Goal: Information Seeking & Learning: Learn about a topic

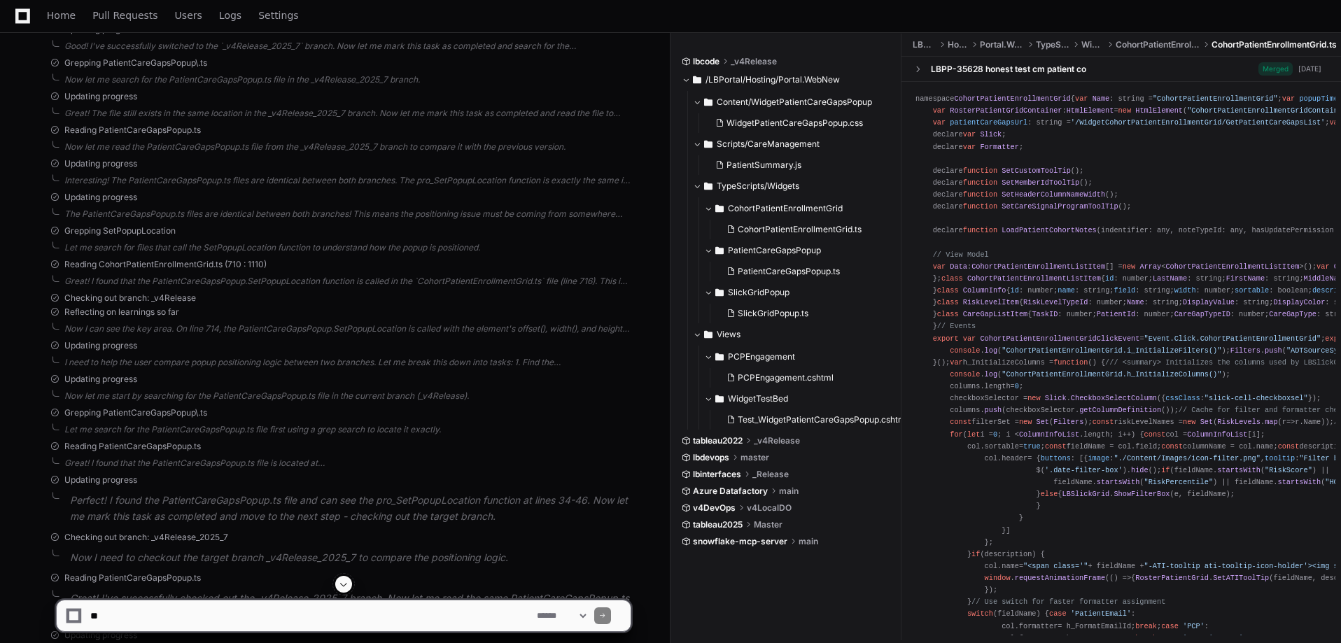
scroll to position [1262, 0]
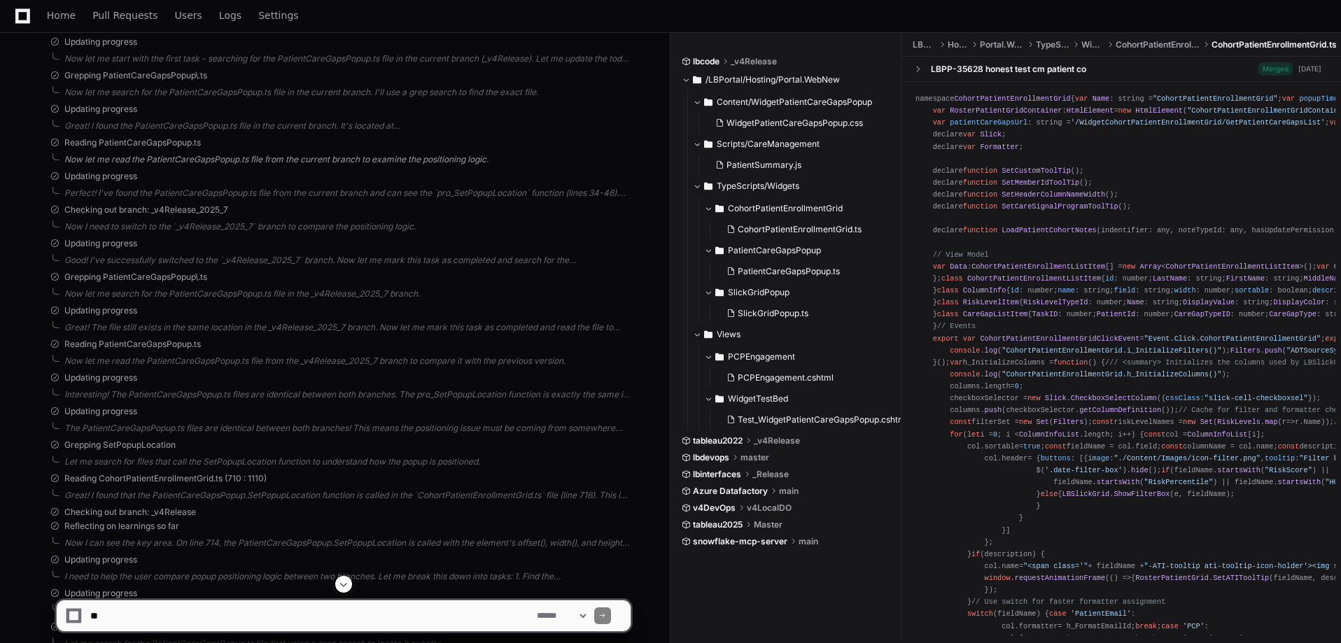
click at [185, 157] on div "Now let me read the PatientCareGapsPopup.ts file from the current branch to exa…" at bounding box center [347, 159] width 566 height 11
click at [178, 199] on div "Perfect! I've found the PatientCareGapsPopup.ts file from the current branch an…" at bounding box center [347, 200] width 566 height 11
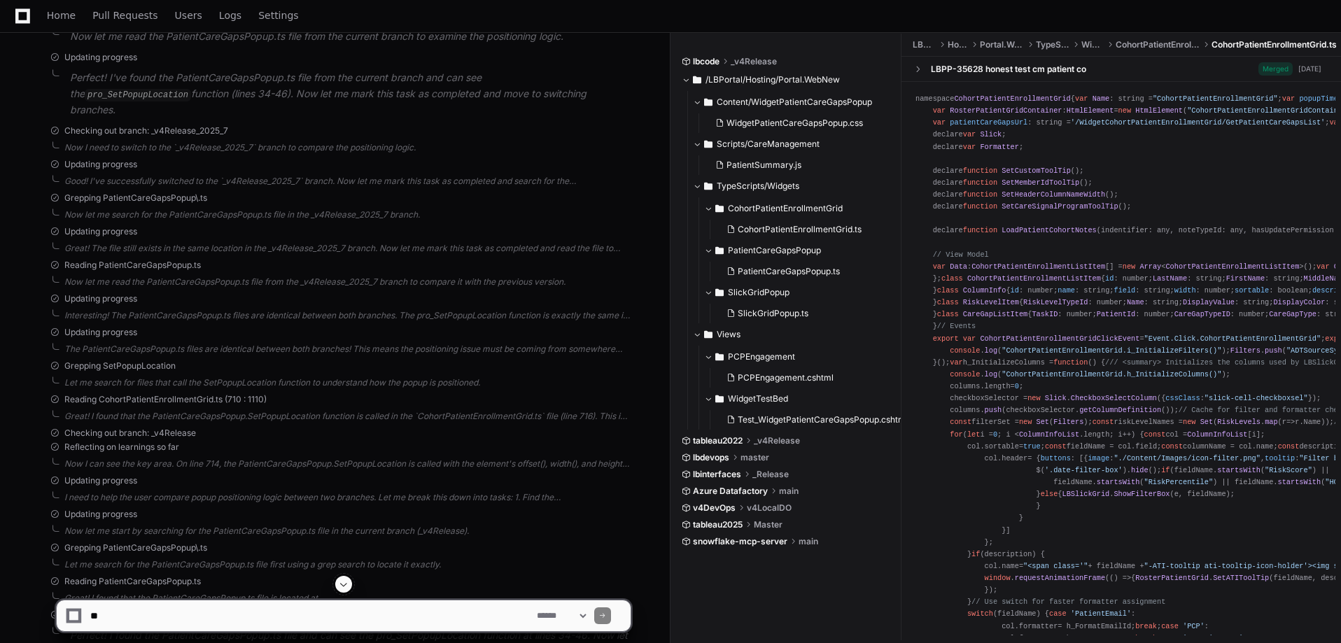
scroll to position [1396, 0]
click at [275, 134] on div "Now I need to switch to the `_v4Release_2025_7` branch to compare the positioni…" at bounding box center [347, 139] width 566 height 11
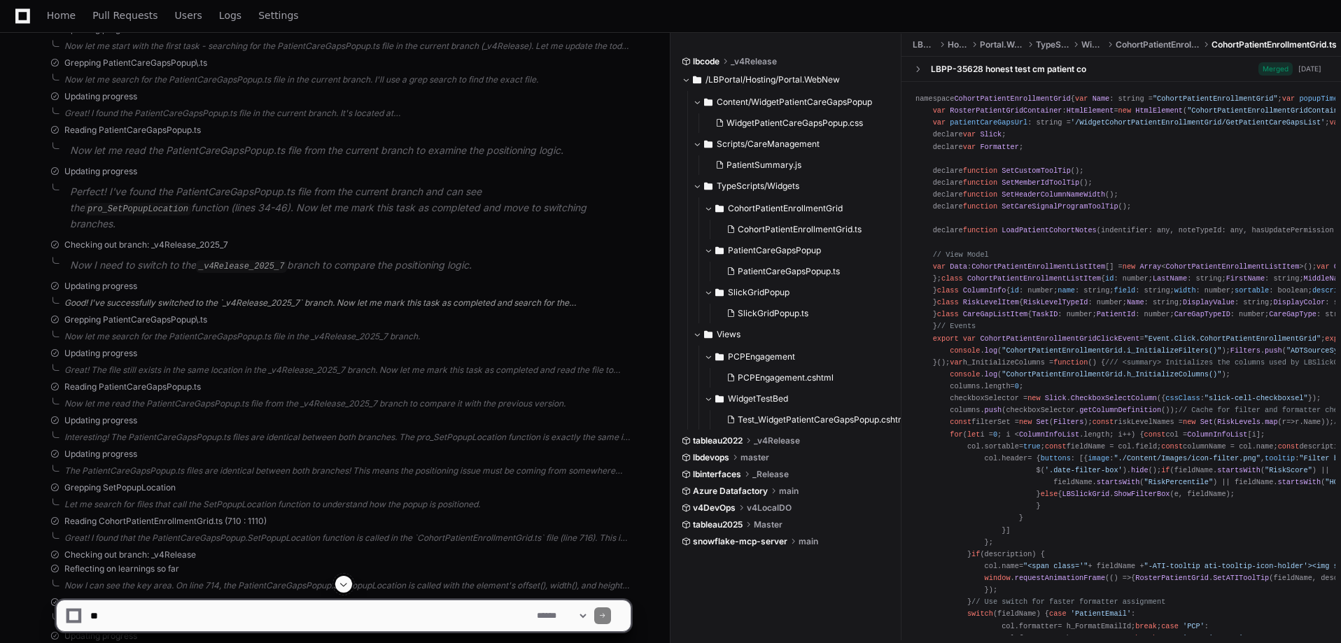
click at [215, 297] on div "Good! I've successfully switched to the `_v4Release_2025_7` branch. Now let me …" at bounding box center [347, 302] width 566 height 11
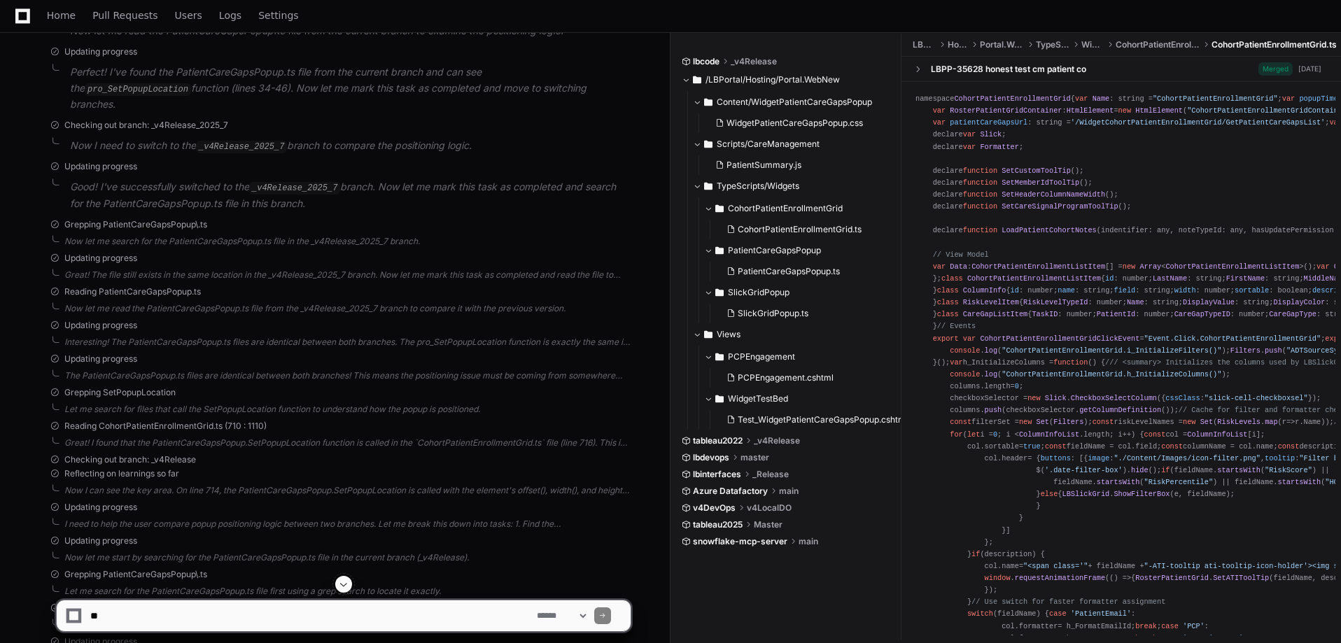
scroll to position [1447, 0]
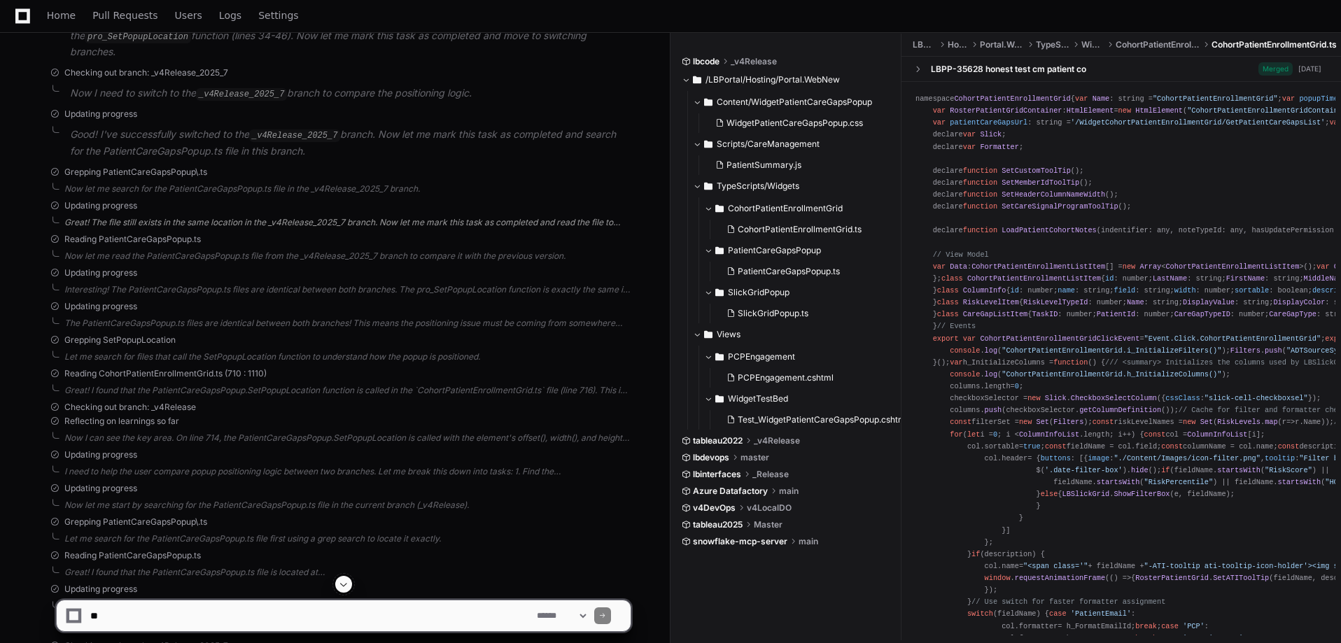
click at [227, 217] on div "Great! The file still exists in the same location in the _v4Release_2025_7 bran…" at bounding box center [347, 222] width 566 height 11
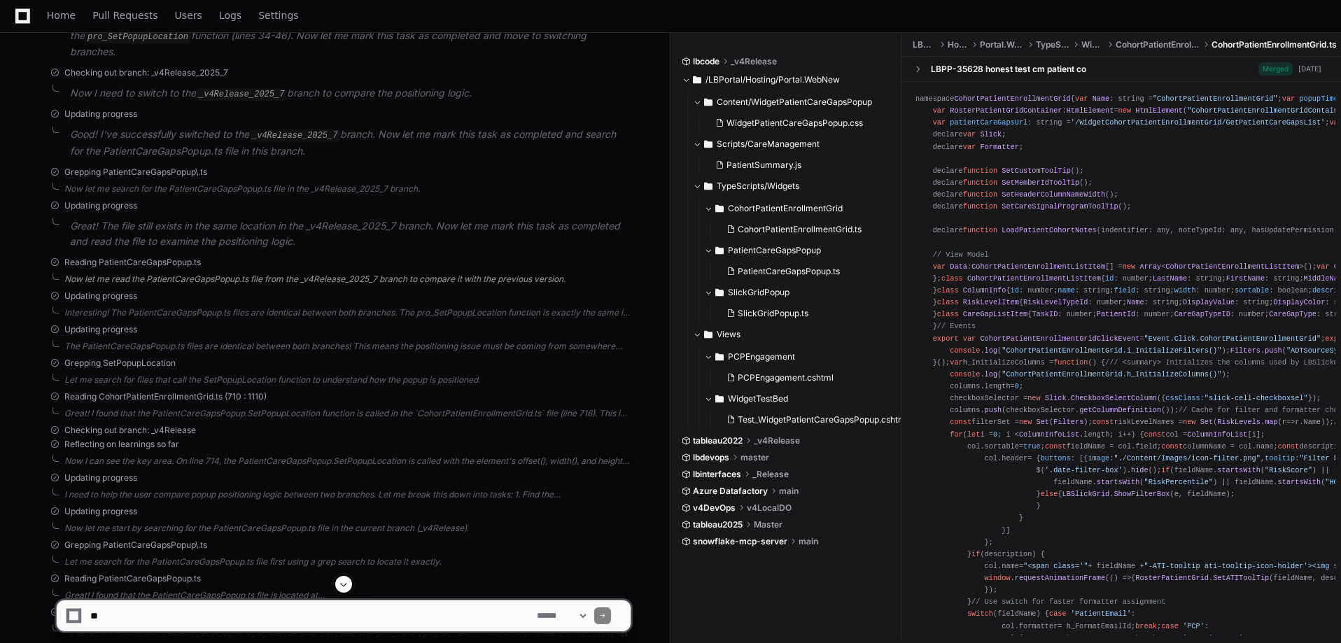
click at [226, 274] on div "Now let me read the PatientCareGapsPopup.ts file from the _v4Release_2025_7 bra…" at bounding box center [347, 279] width 566 height 11
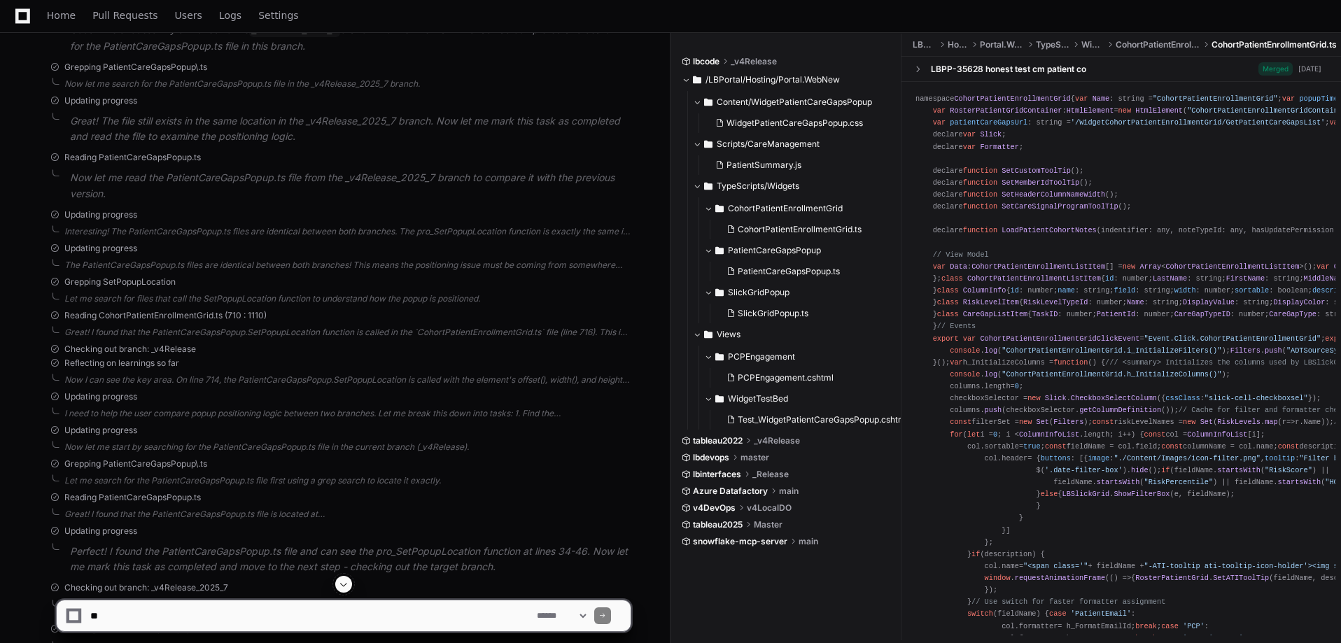
scroll to position [1553, 0]
click at [254, 225] on div "Interesting! The PatientCareGapsPopup.ts files are identical between both branc…" at bounding box center [347, 230] width 566 height 11
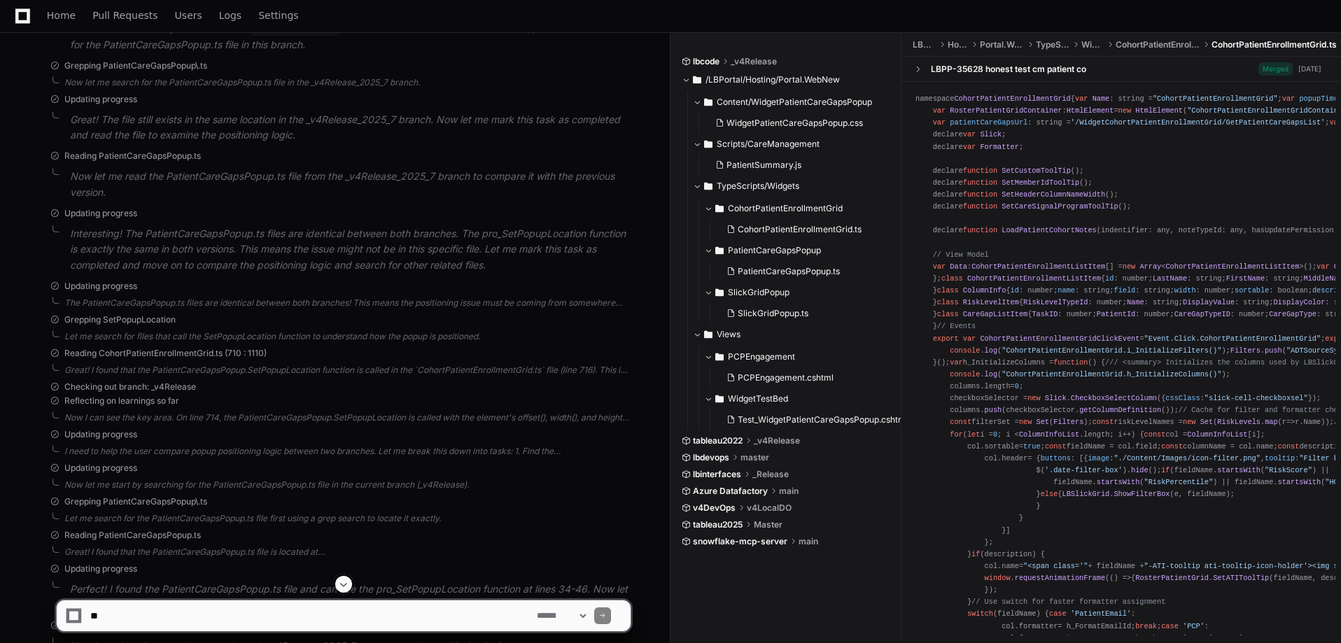
click at [538, 226] on p "Interesting! The PatientCareGapsPopup.ts files are identical between both branc…" at bounding box center [350, 250] width 561 height 48
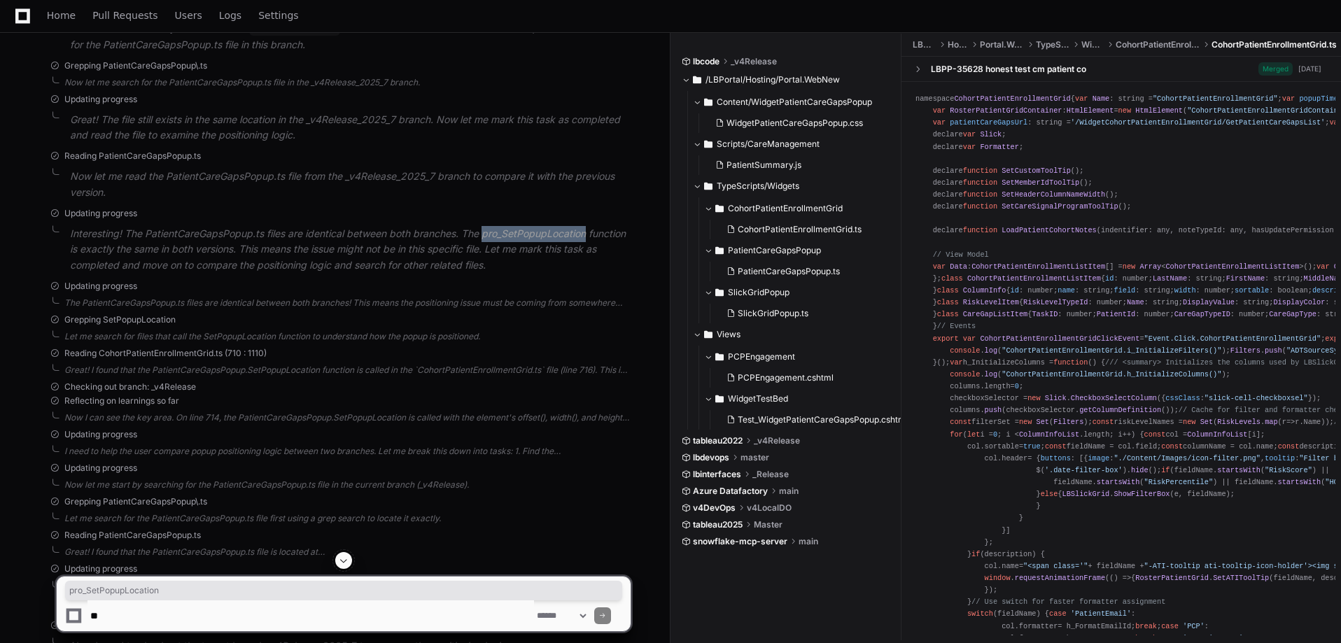
click at [538, 226] on p "Interesting! The PatientCareGapsPopup.ts files are identical between both branc…" at bounding box center [350, 250] width 561 height 48
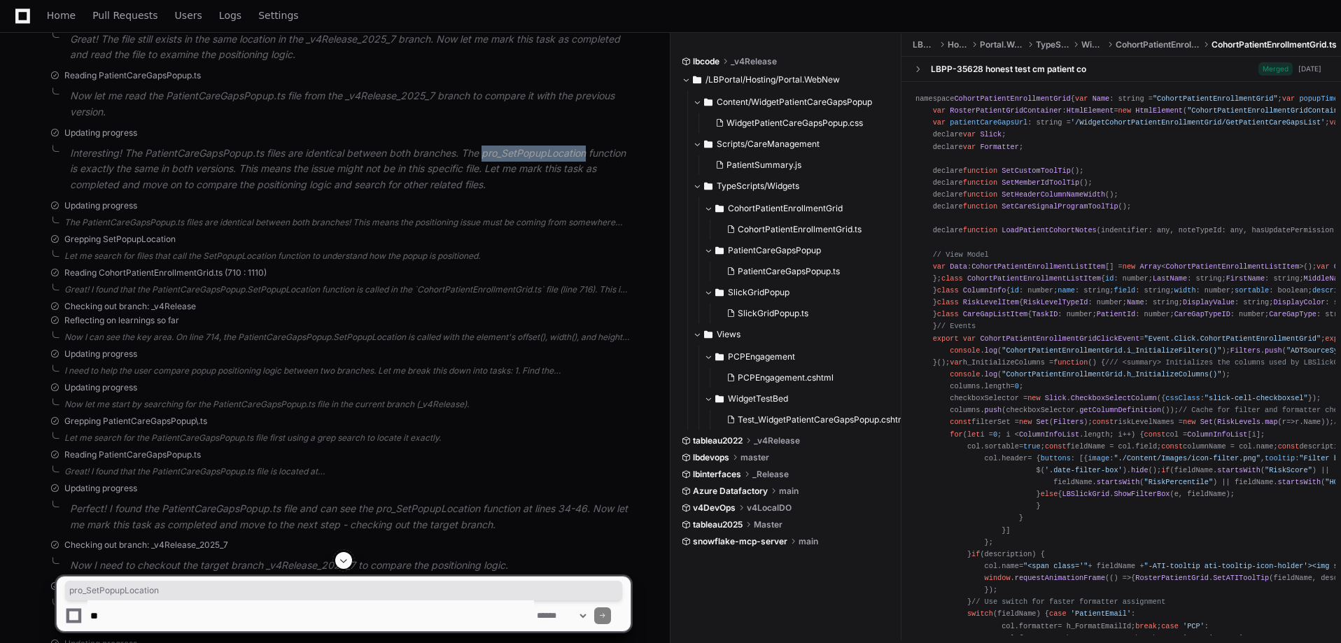
scroll to position [1636, 0]
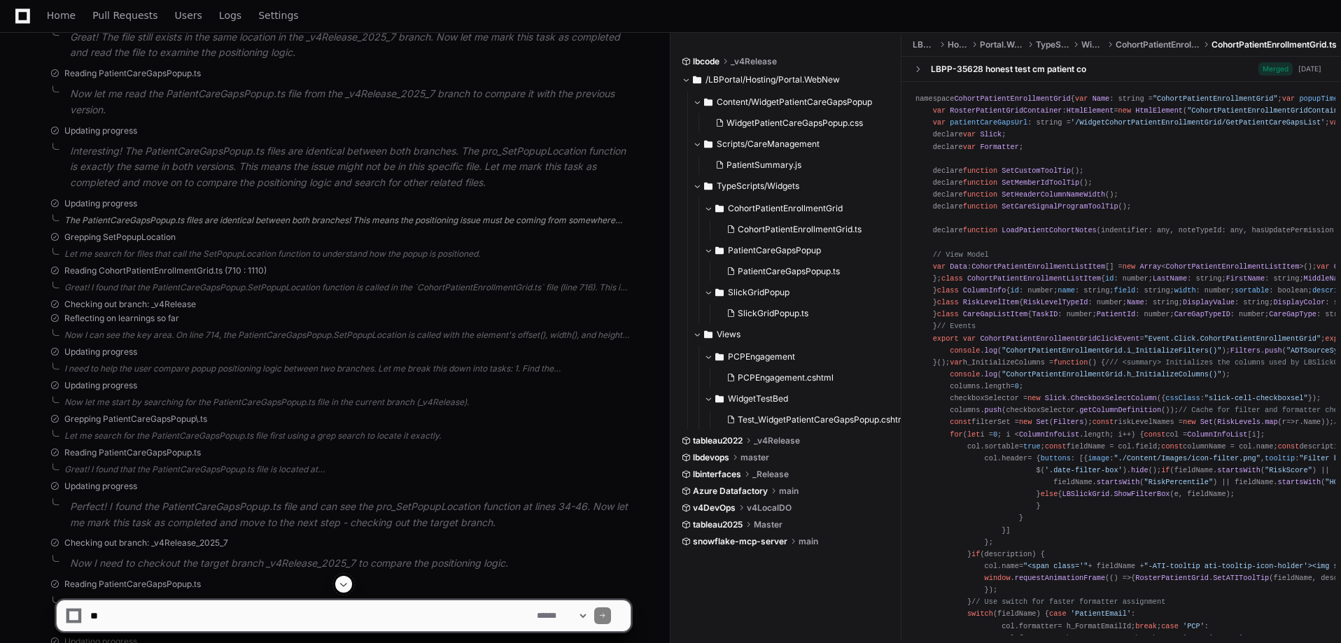
click at [284, 215] on div "The PatientCareGapsPopup.ts files are identical between both branches! This mea…" at bounding box center [347, 220] width 566 height 11
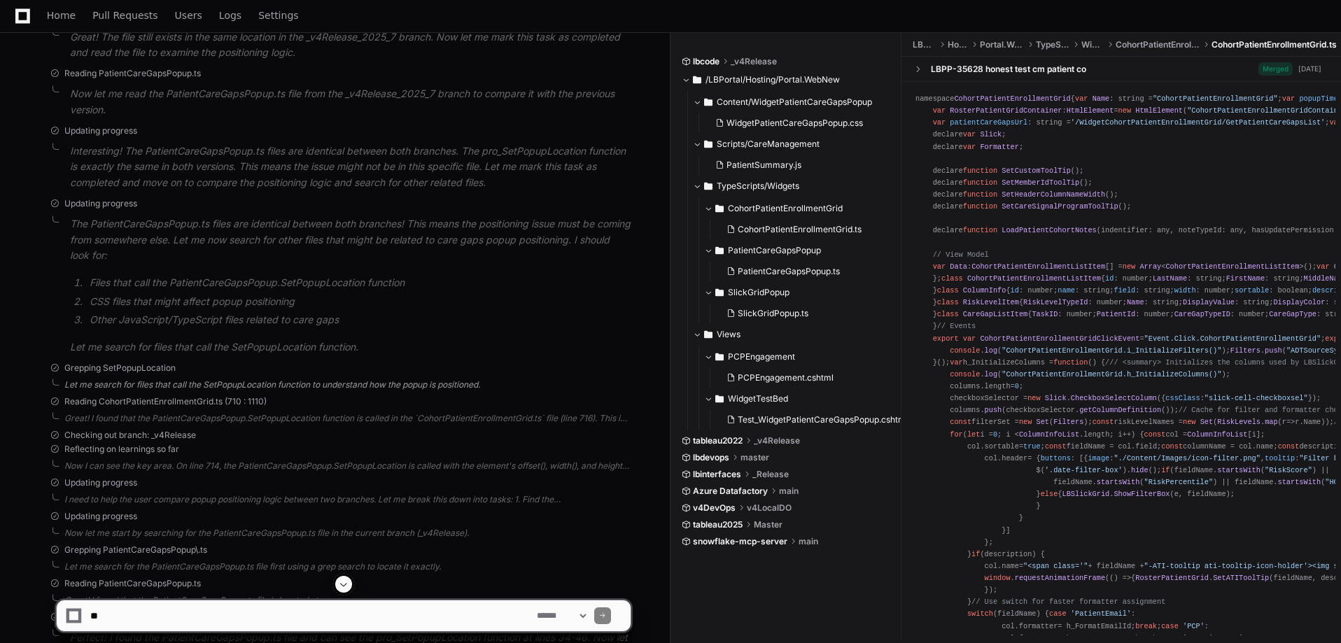
scroll to position [1776, 0]
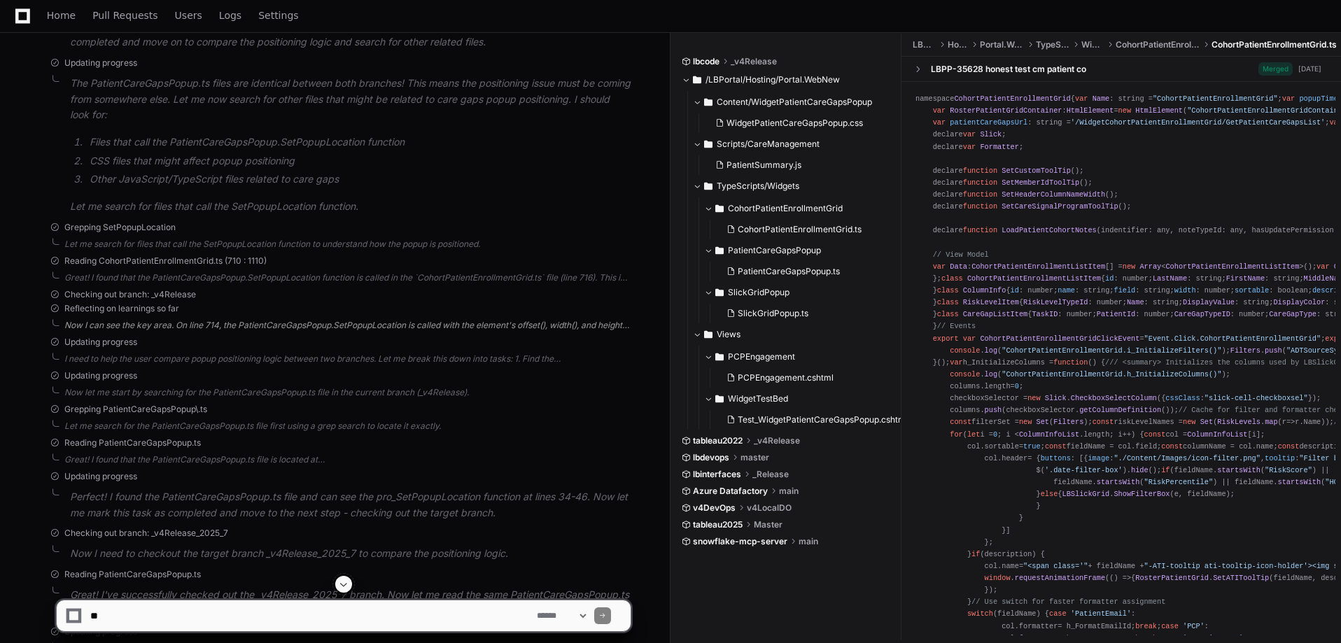
click at [257, 320] on div "Now I can see the key area. On line 714, the PatientCareGapsPopup.SetPopupLocat…" at bounding box center [347, 325] width 566 height 11
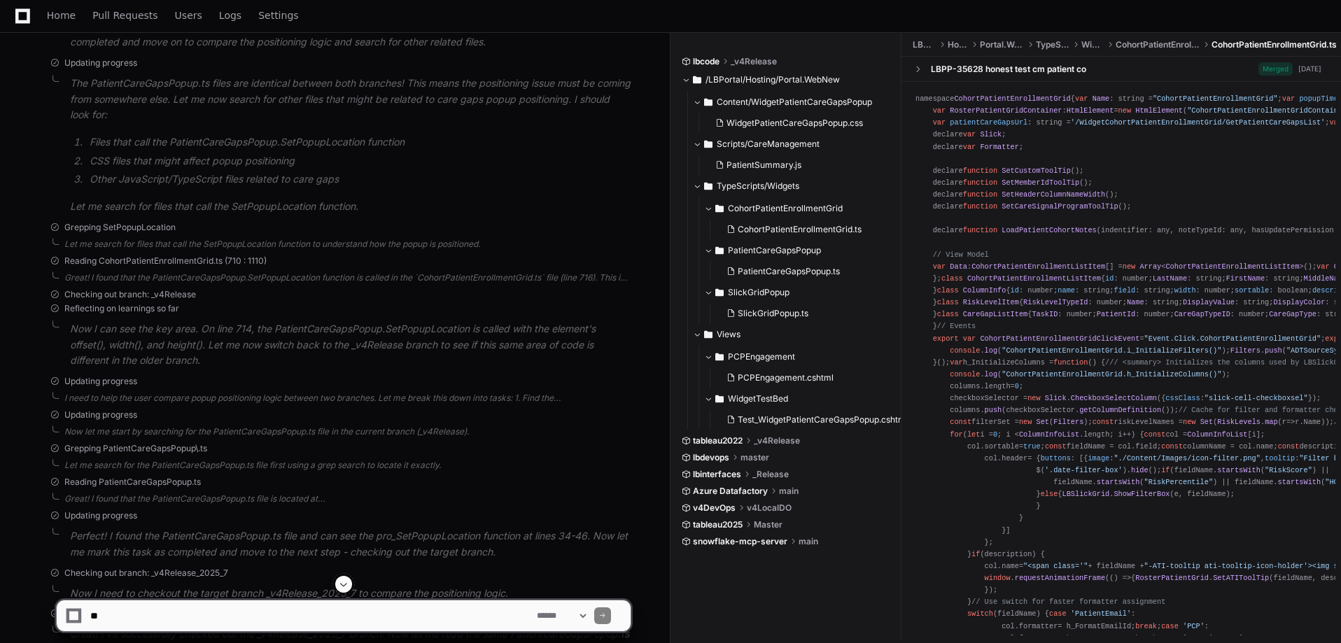
scroll to position [1878, 0]
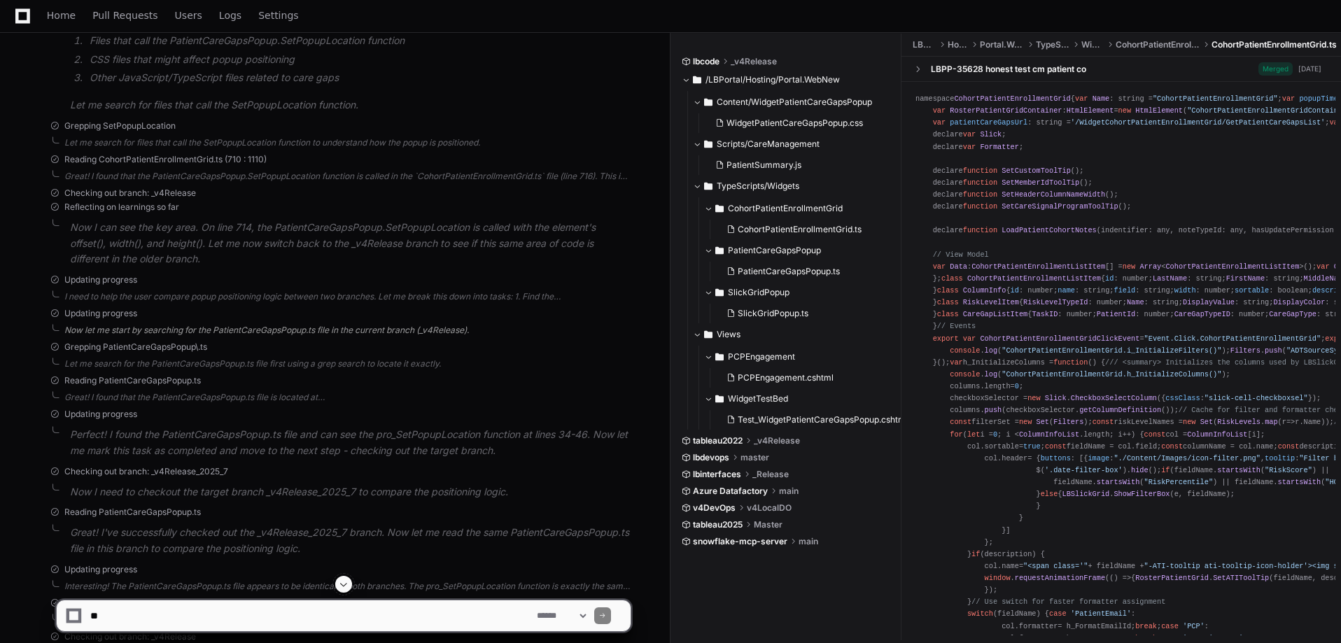
click at [216, 325] on div "Now let me start by searching for the PatientCareGapsPopup.ts file in the curre…" at bounding box center [347, 330] width 566 height 11
click at [225, 366] on div "Let me search for the PatientCareGapsPopup.ts file first using a grep search to…" at bounding box center [347, 371] width 566 height 11
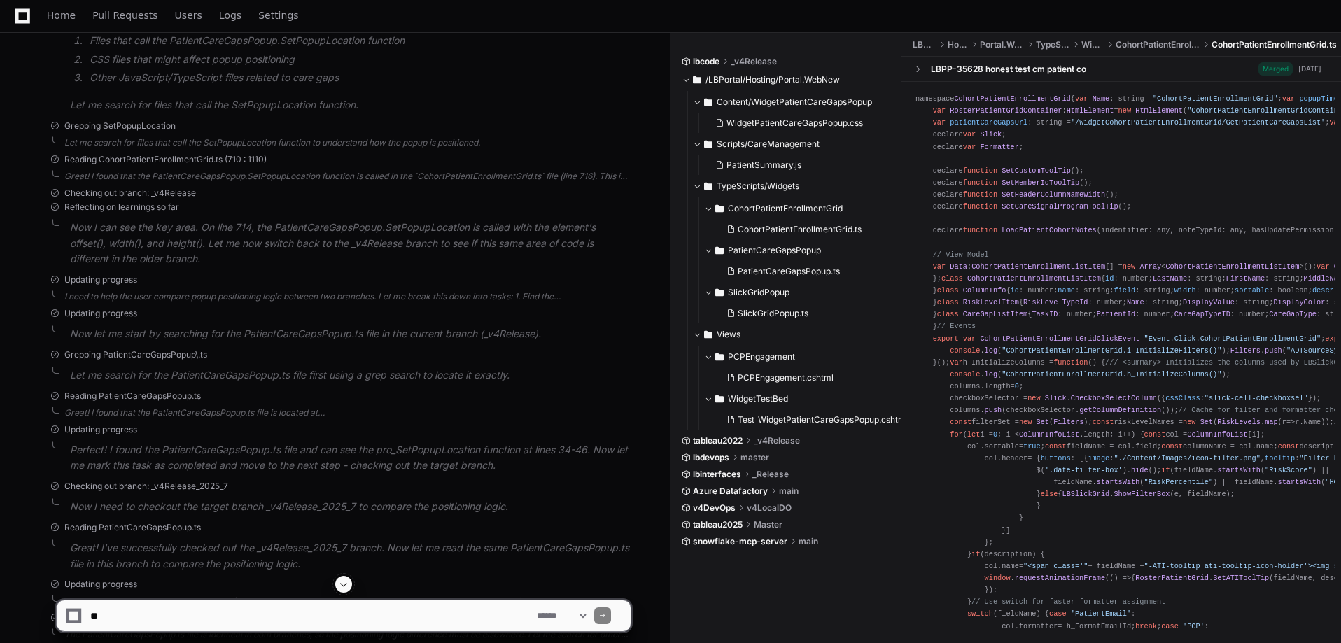
scroll to position [1993, 0]
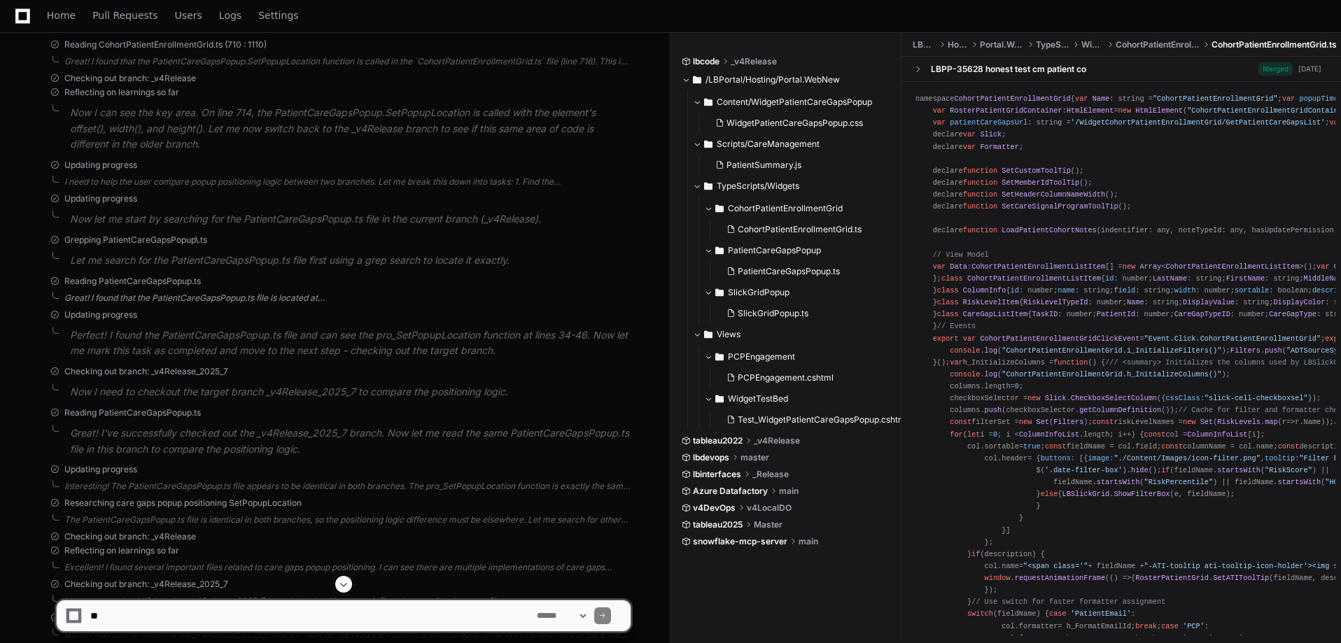
click at [230, 293] on div "Great! I found that the PatientCareGapsPopup.ts file is located at `LBPortal/Ho…" at bounding box center [347, 298] width 566 height 11
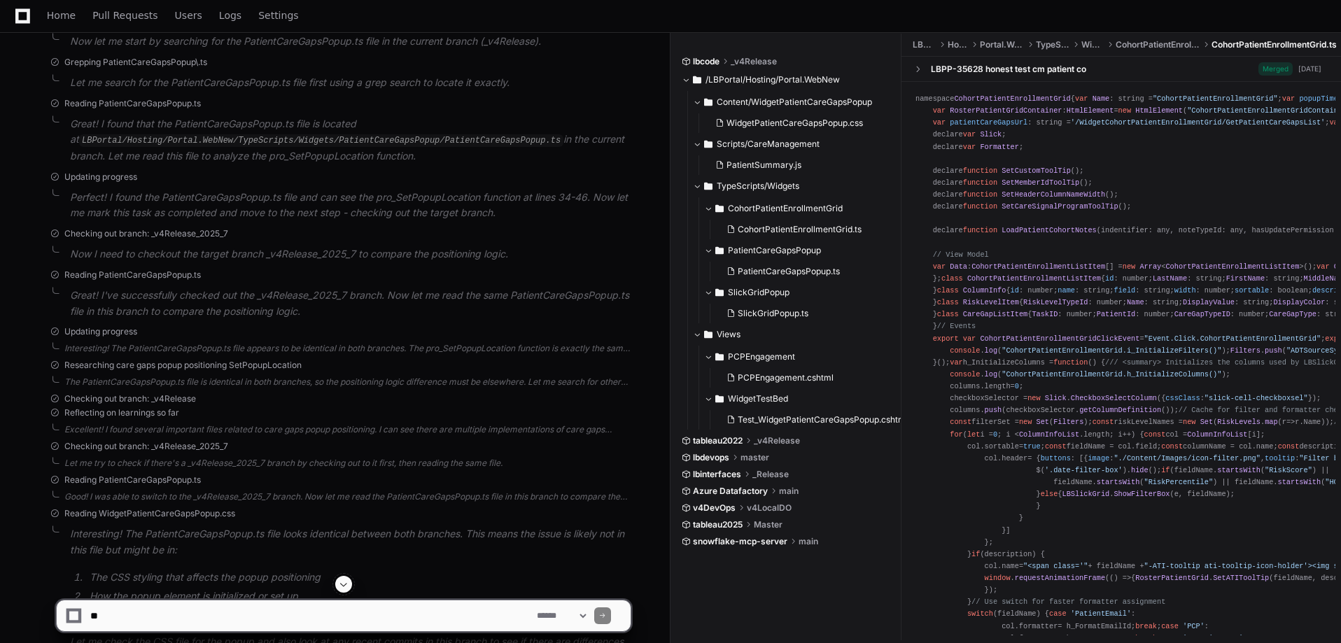
scroll to position [2277, 0]
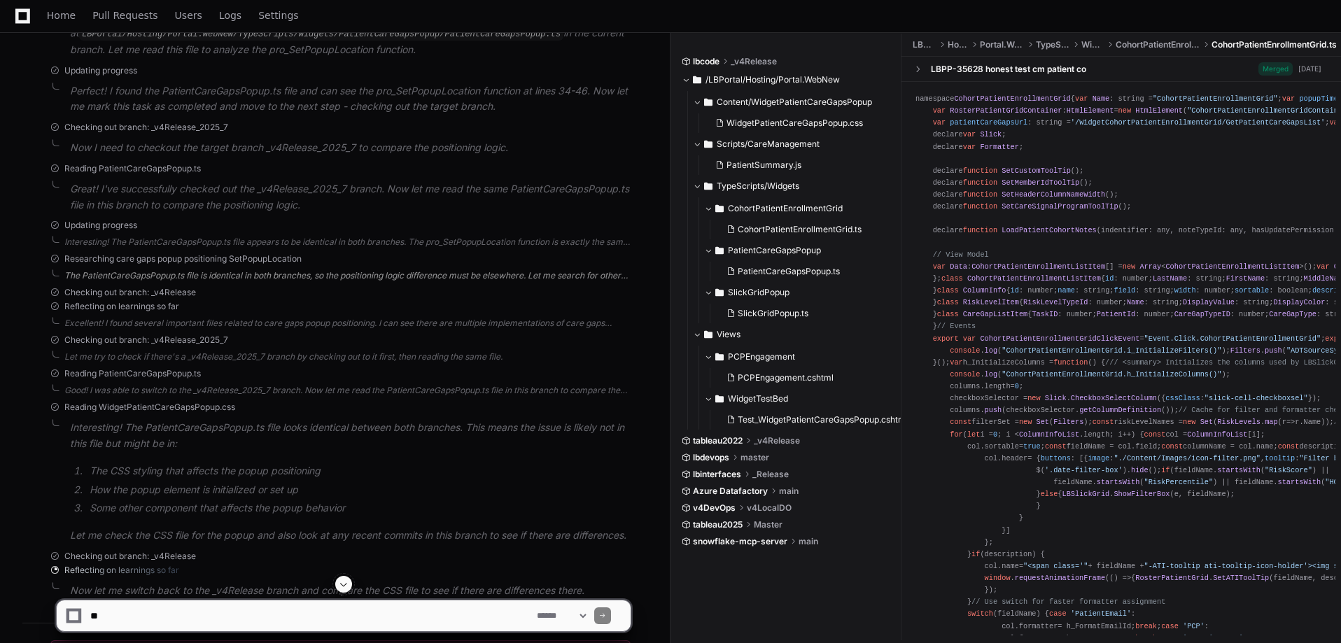
click at [279, 270] on div "The PatientCareGapsPopup.ts file is identical in both branches, so the position…" at bounding box center [347, 275] width 566 height 11
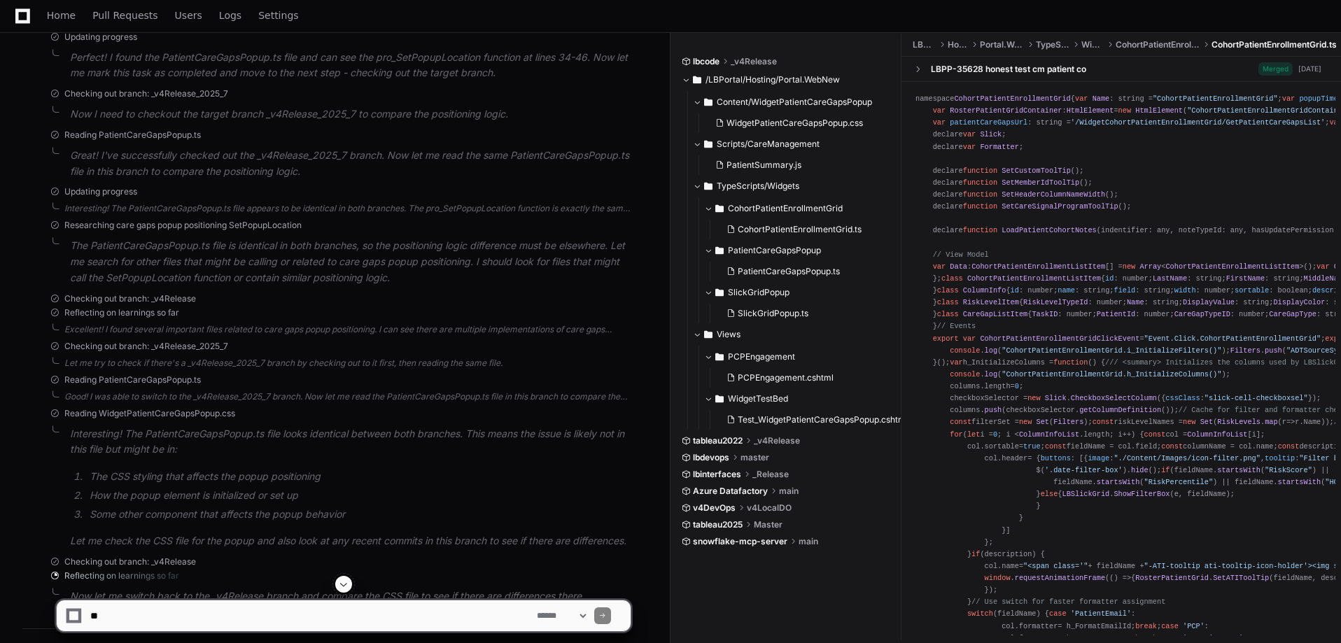
scroll to position [2312, 0]
click at [267, 323] on div "Excellent! I found several important files related to care gaps popup positioni…" at bounding box center [347, 328] width 566 height 11
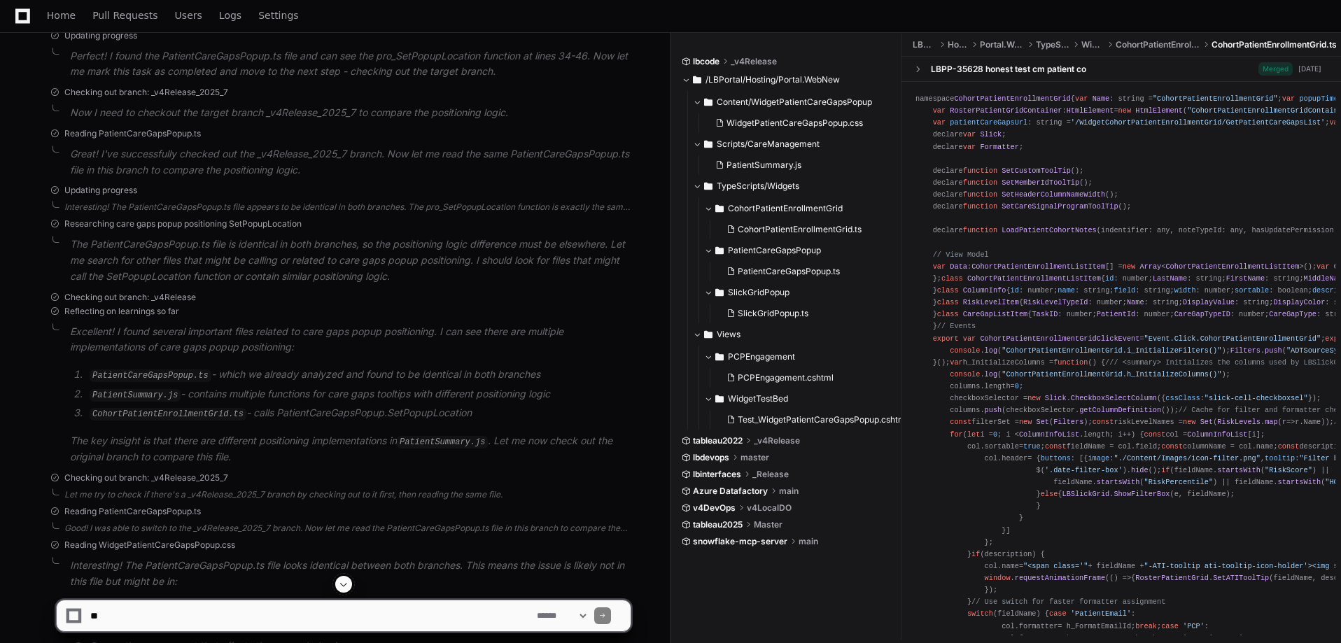
scroll to position [2406, 0]
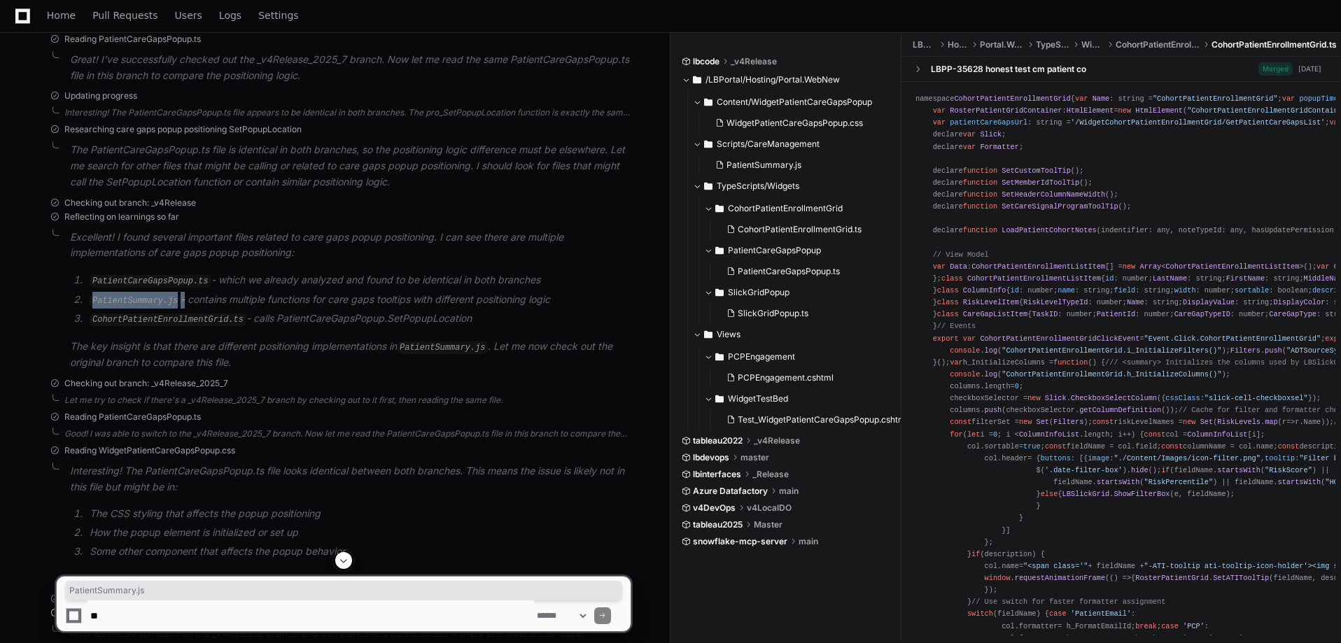
drag, startPoint x: 92, startPoint y: 283, endPoint x: 176, endPoint y: 281, distance: 84.0
click at [176, 292] on li "PatientSummary.js - contains multiple functions for care gaps tooltips with dif…" at bounding box center [357, 300] width 545 height 17
copy li "PatientSummary.js"
drag, startPoint x: 329, startPoint y: 280, endPoint x: 376, endPoint y: 283, distance: 47.0
click at [376, 292] on li "PatientSummary.js - contains multiple functions for care gaps tooltips with dif…" at bounding box center [357, 300] width 545 height 17
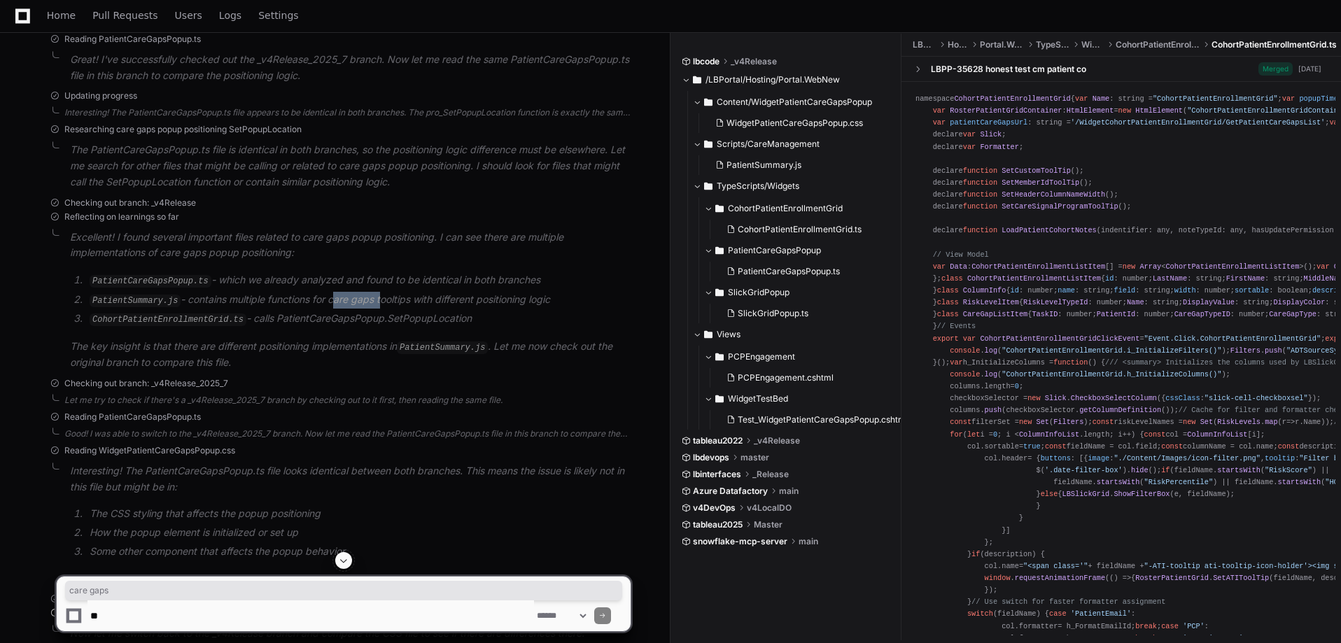
copy li "care gaps"
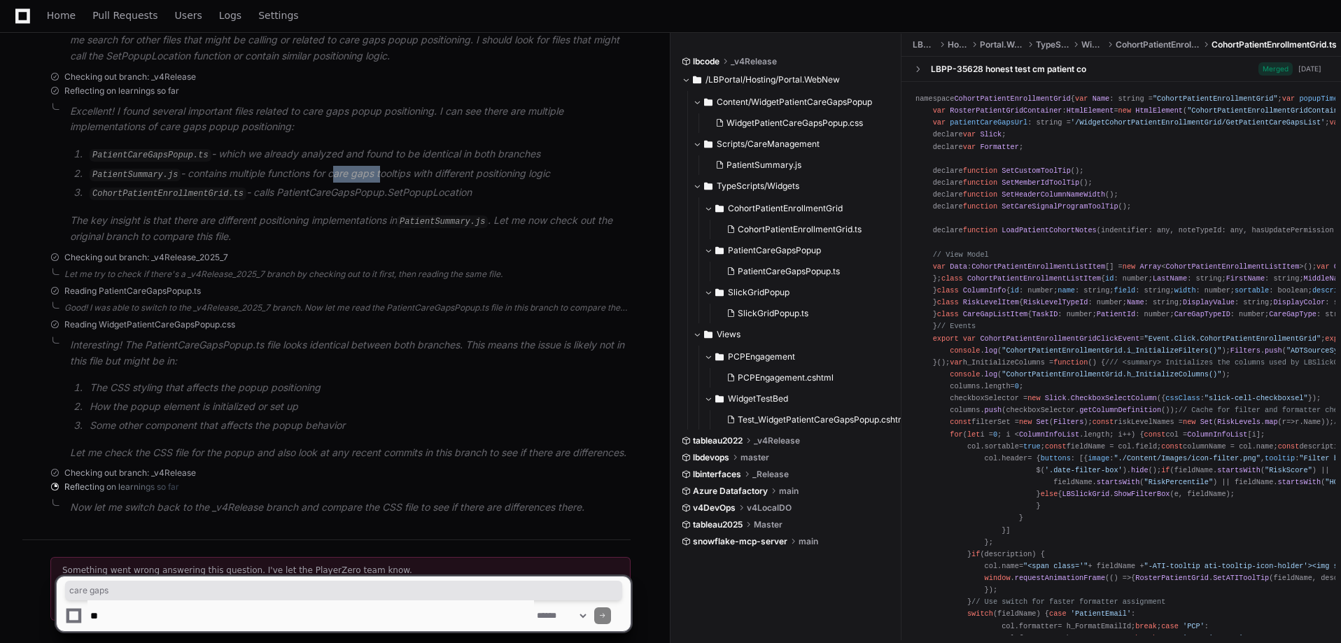
scroll to position [2594, 0]
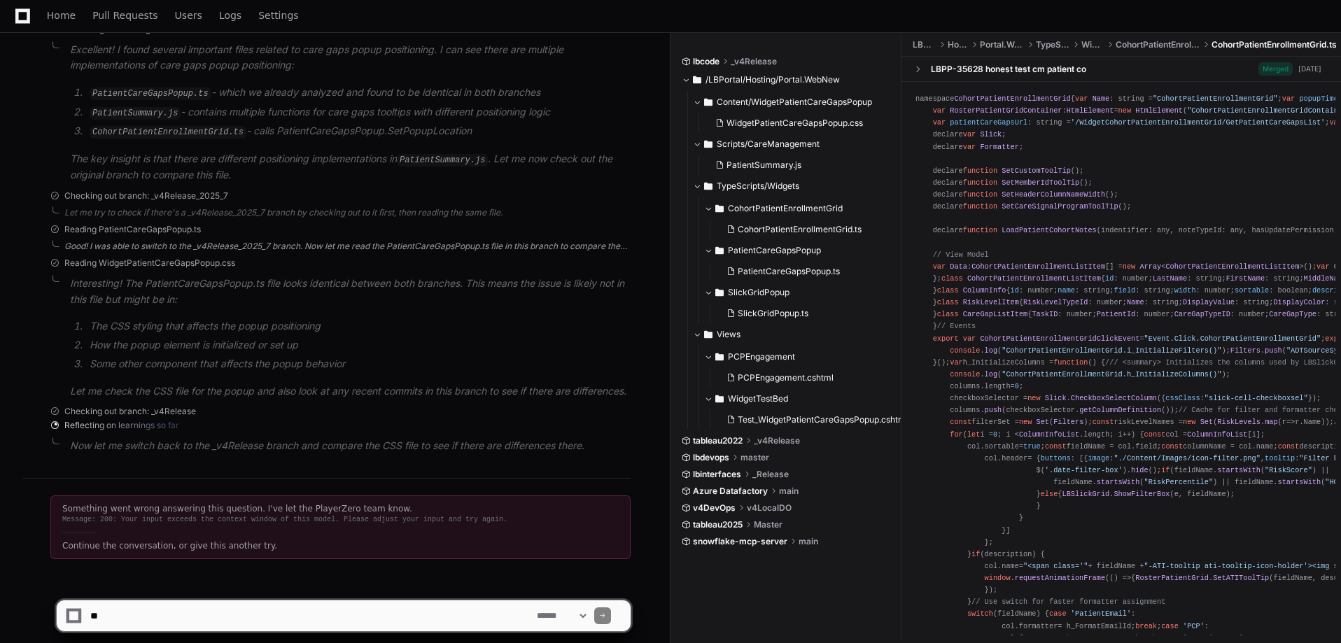
click at [187, 241] on div "Good! I was able to switch to the _v4Release_2025_7 branch. Now let me read the…" at bounding box center [347, 246] width 566 height 11
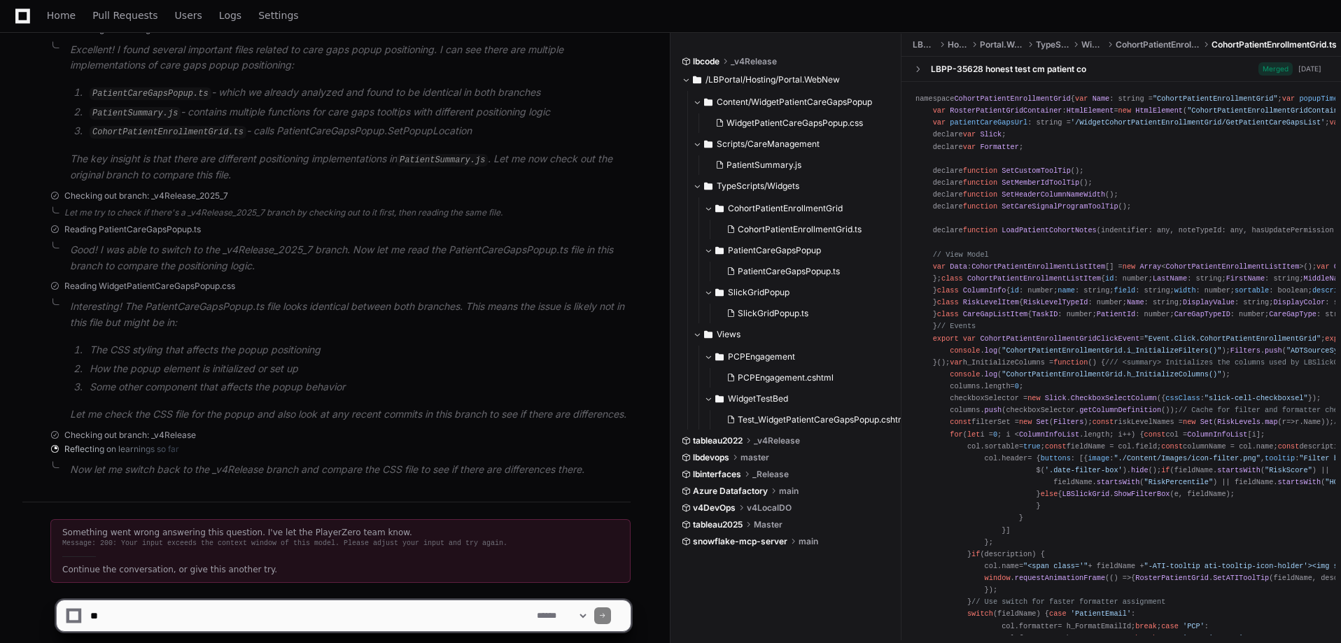
scroll to position [2618, 0]
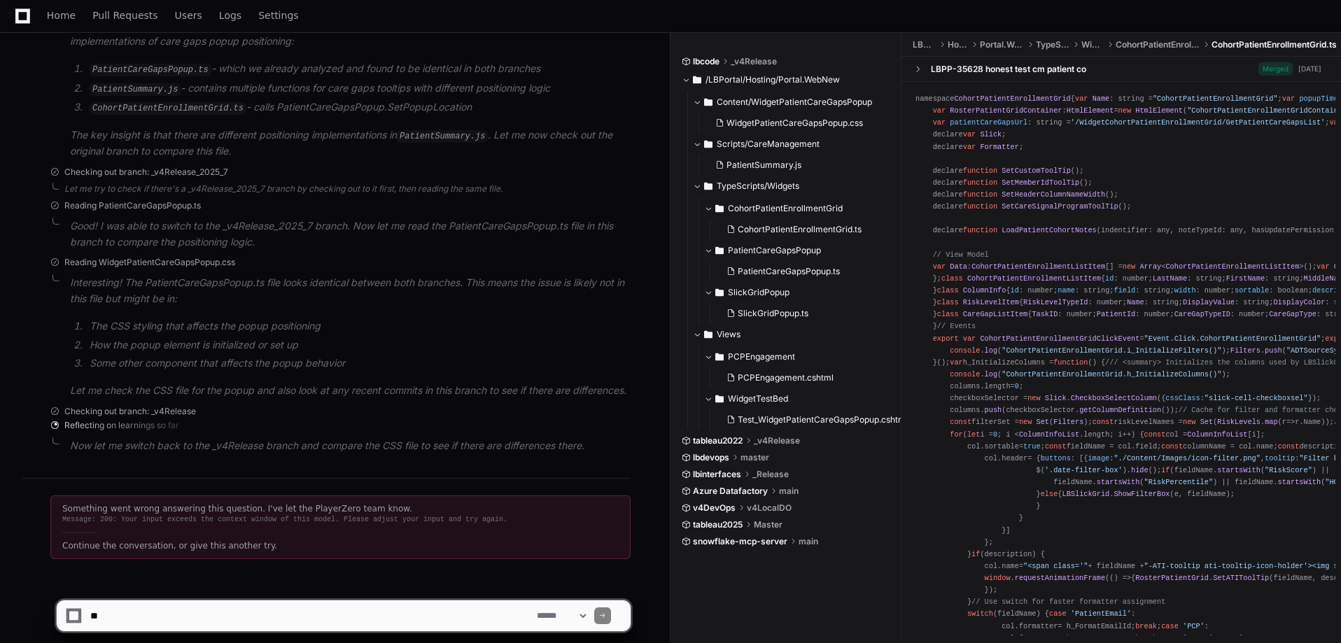
click at [153, 438] on p "Now let me switch back to the _v4Release branch and compare the CSS file to see…" at bounding box center [350, 446] width 561 height 16
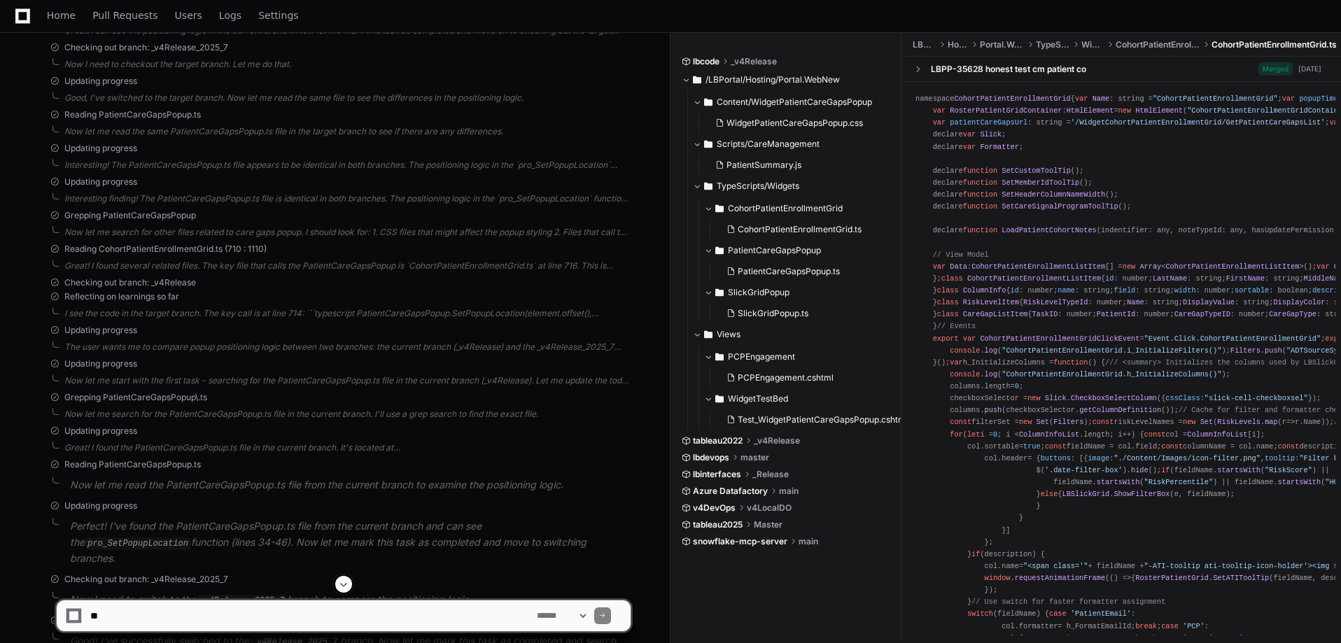
scroll to position [557, 0]
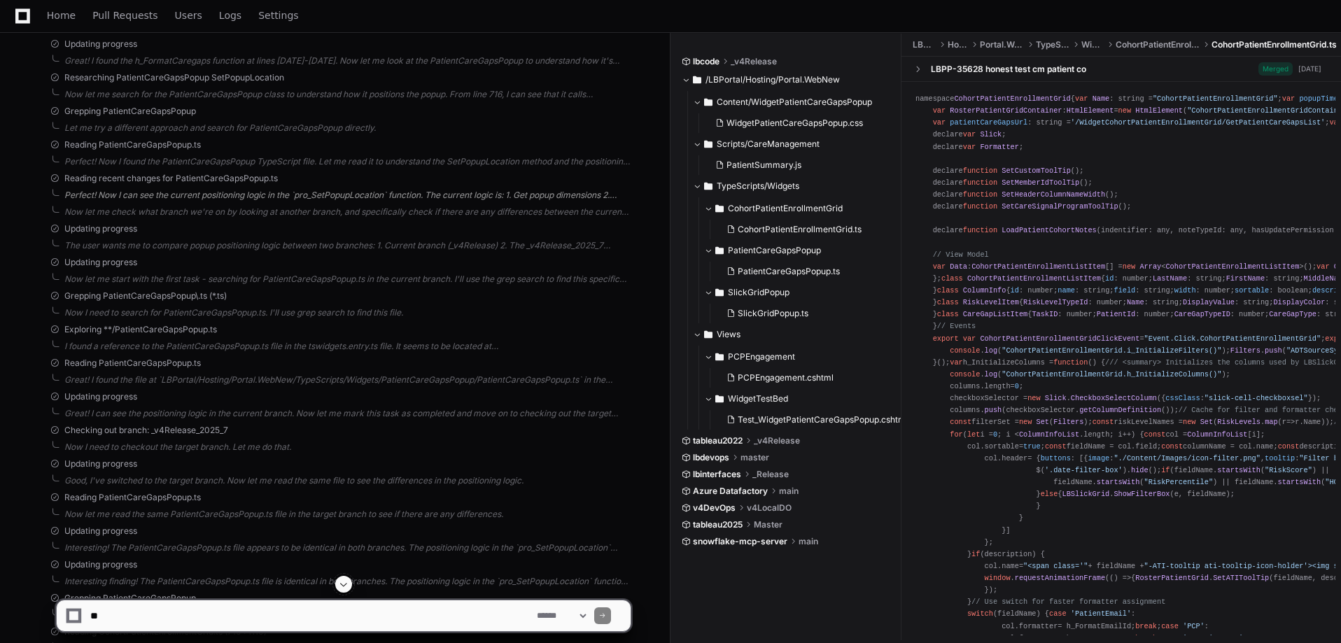
click at [195, 194] on div "Perfect! Now I can see the current positioning logic in the `pro_SetPopupLocati…" at bounding box center [347, 195] width 566 height 11
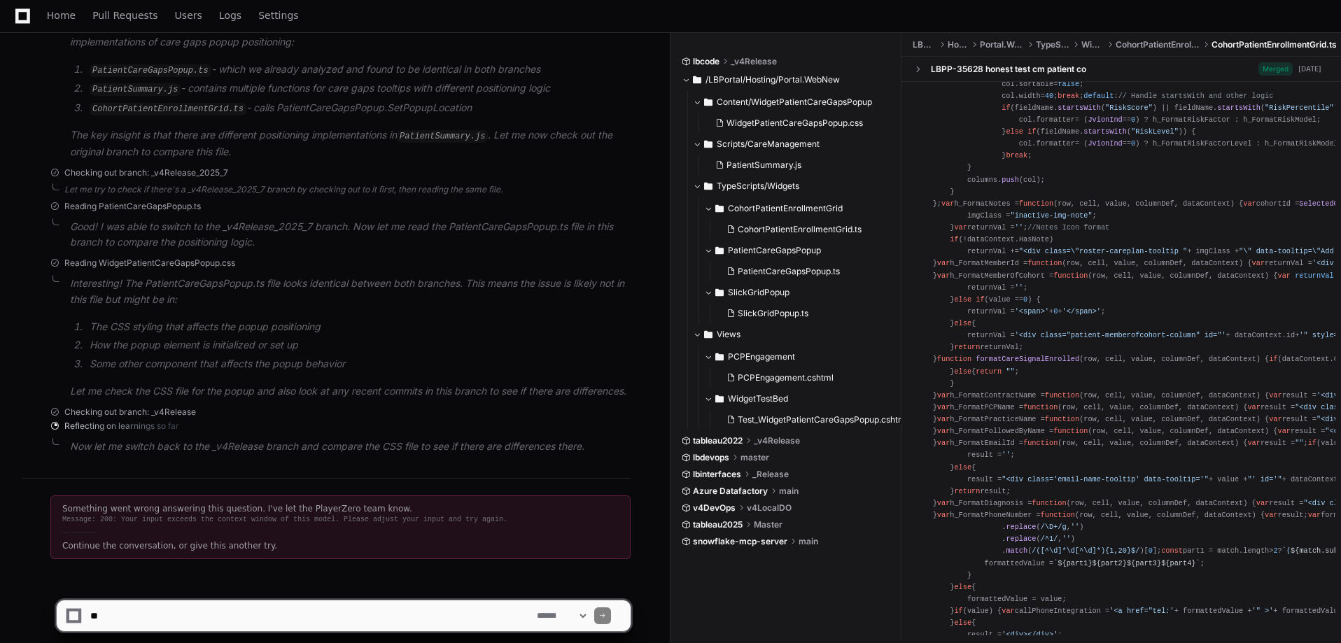
scroll to position [0, 0]
